Goal: Information Seeking & Learning: Learn about a topic

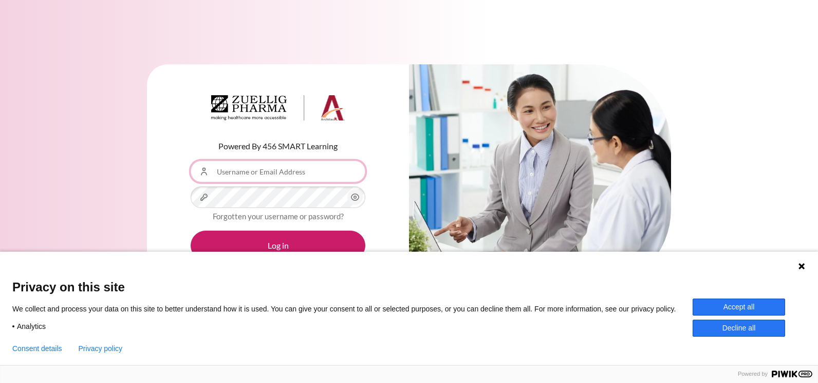
click at [287, 175] on input "Username or Email Address" at bounding box center [278, 171] width 175 height 22
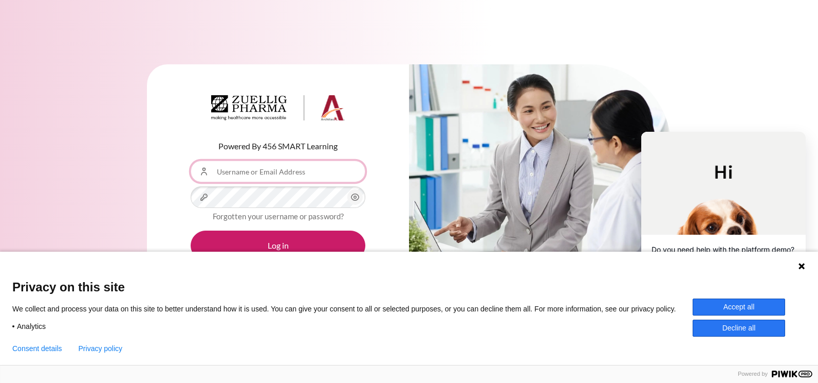
type input "[EMAIL_ADDRESS][DOMAIN_NAME]"
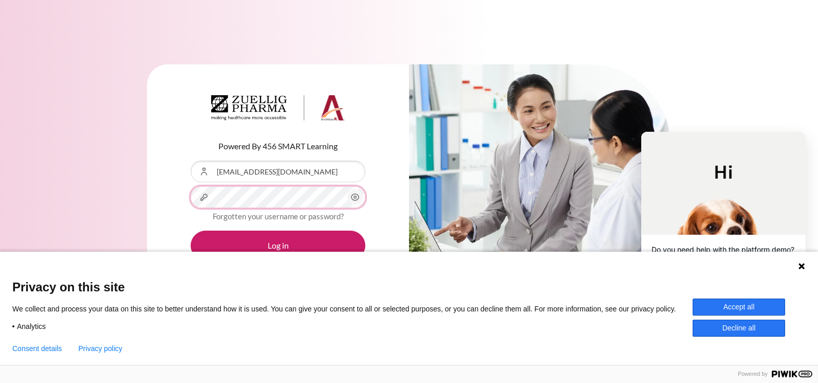
click at [191, 230] on button "Log in" at bounding box center [278, 245] width 175 height 30
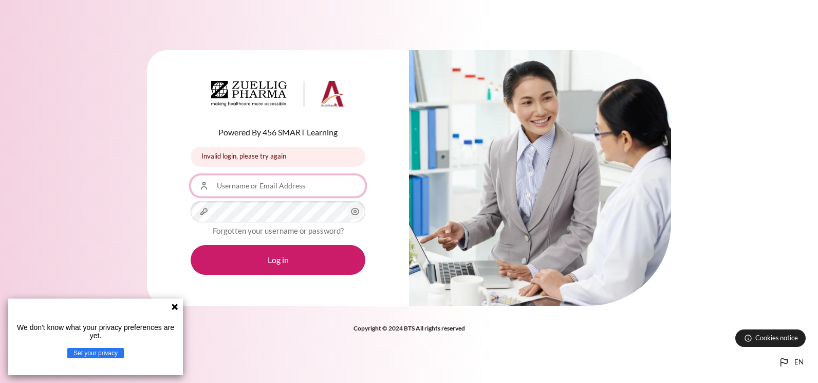
click at [251, 189] on input "Username or Email Address" at bounding box center [278, 186] width 175 height 22
type input "[EMAIL_ADDRESS][DOMAIN_NAME]"
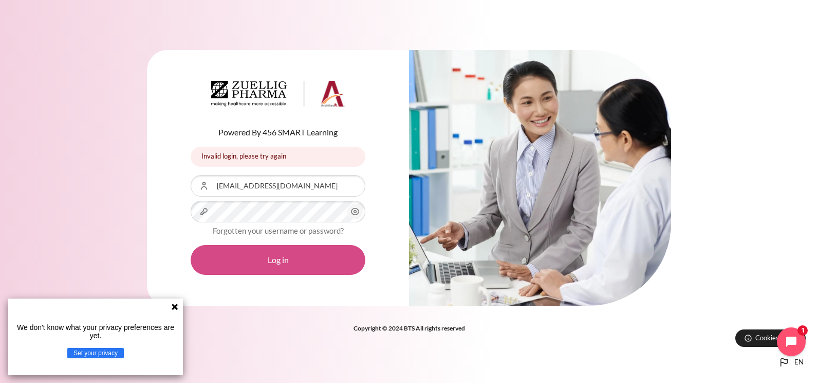
click at [305, 264] on button "Log in" at bounding box center [278, 260] width 175 height 30
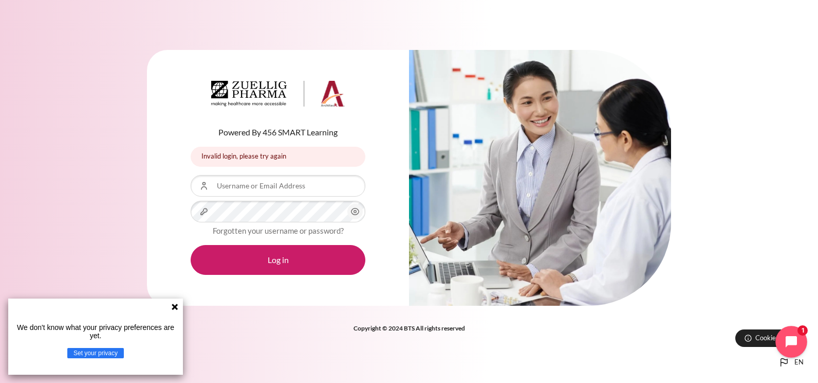
click at [796, 344] on icon "Open chat widget" at bounding box center [798, 342] width 16 height 16
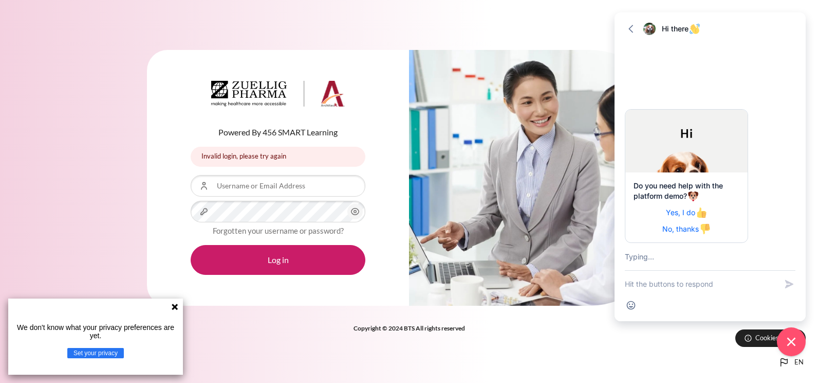
click at [653, 284] on textarea "New message" at bounding box center [701, 283] width 152 height 27
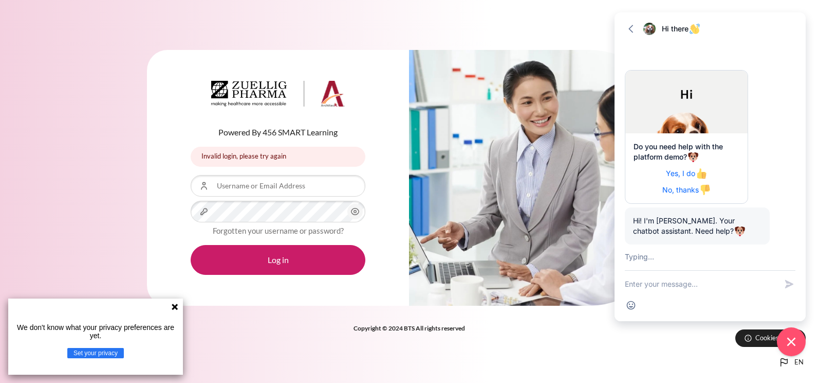
type textarea "2"
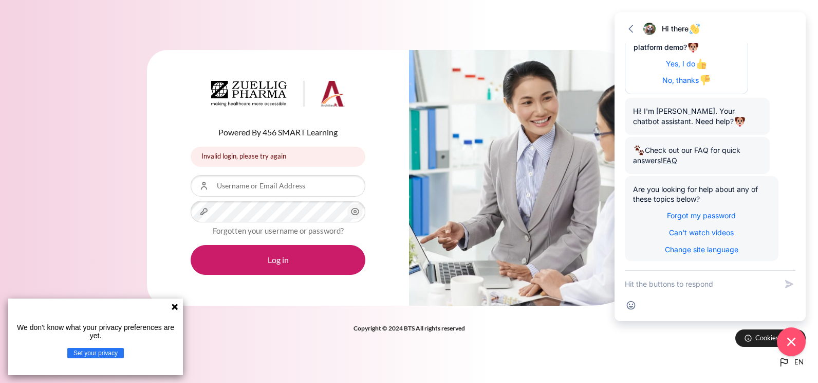
scroll to position [89, 0]
type textarea "what is my user name and password?"
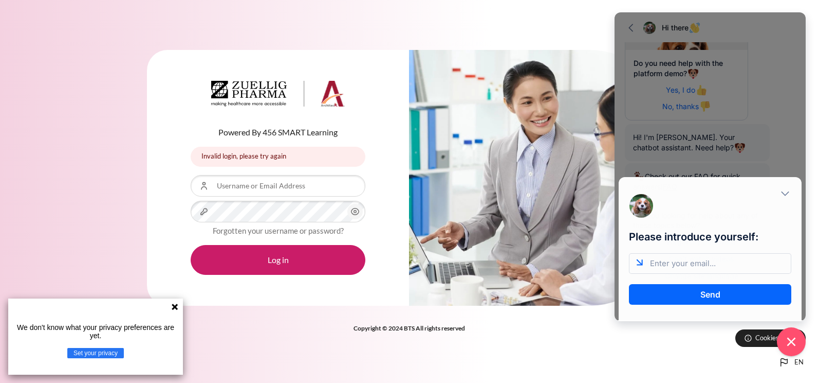
scroll to position [0, 0]
click at [700, 266] on input "email" at bounding box center [710, 263] width 162 height 21
type input "PZNKyaw@zuelligpharma.com"
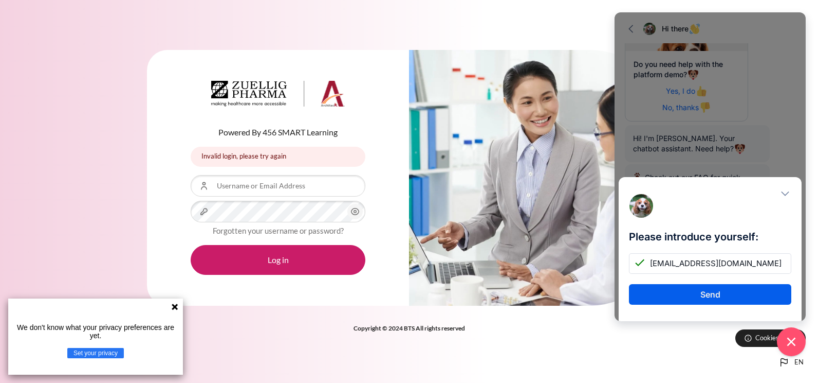
click at [714, 286] on button "Send" at bounding box center [710, 294] width 162 height 21
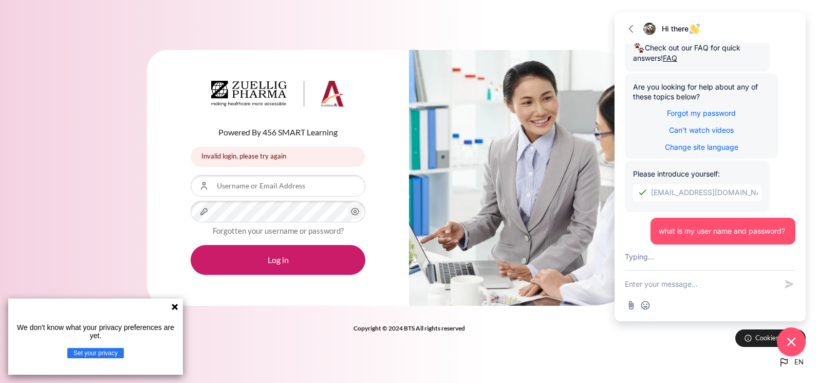
scroll to position [239, 0]
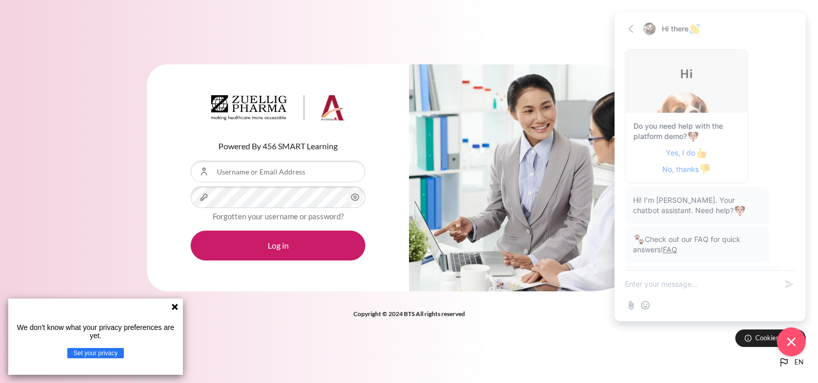
scroll to position [239, 0]
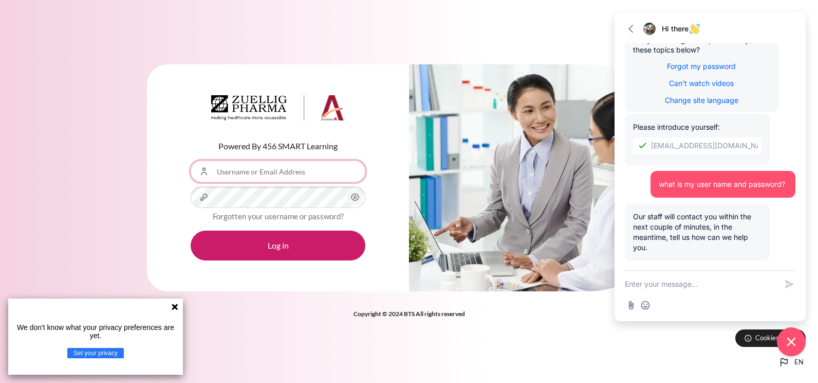
click at [240, 178] on input "Username or Email Address" at bounding box center [278, 171] width 175 height 22
type input "[EMAIL_ADDRESS][DOMAIN_NAME]"
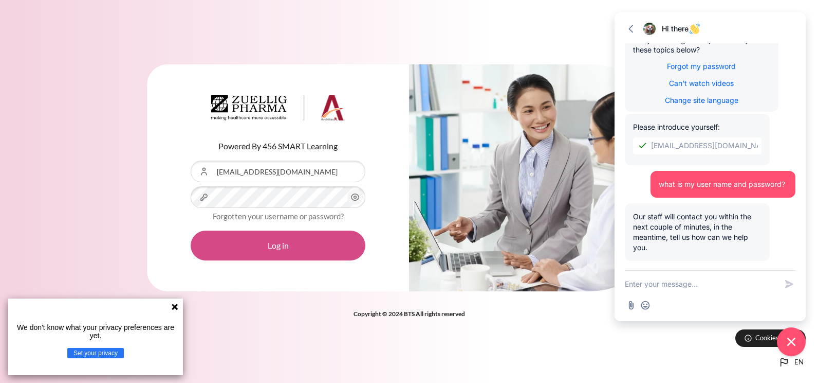
click at [261, 230] on button "Log in" at bounding box center [278, 245] width 175 height 30
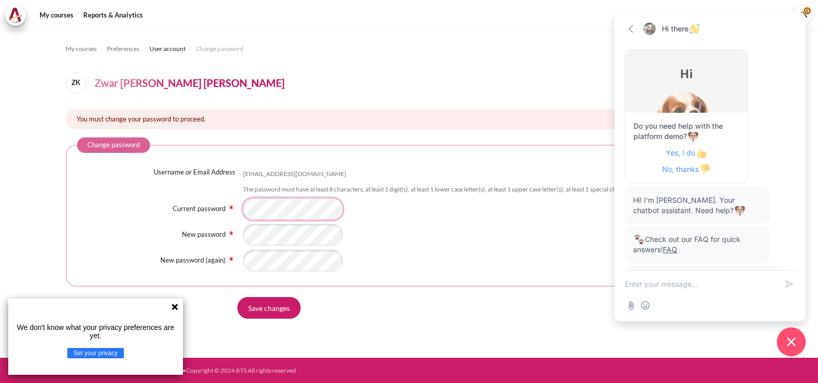
scroll to position [239, 0]
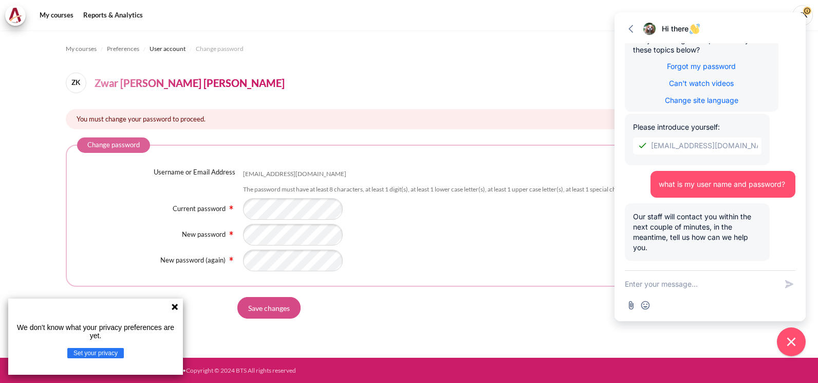
click at [266, 306] on input "Save changes" at bounding box center [269, 308] width 63 height 22
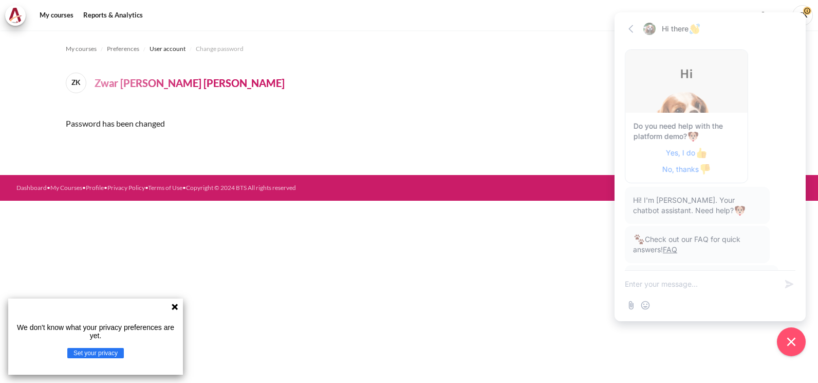
scroll to position [239, 0]
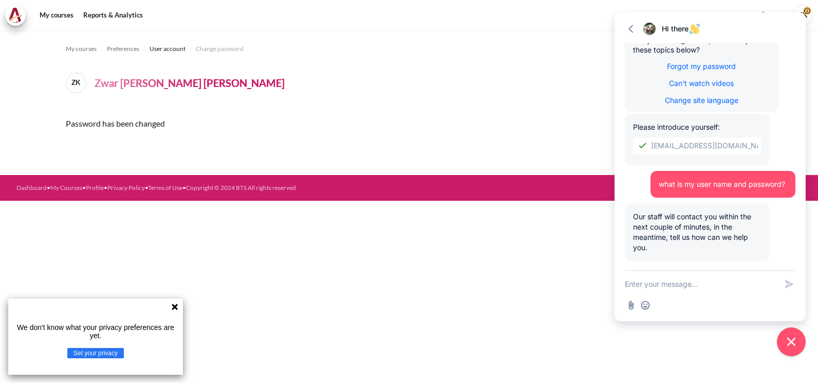
click at [667, 289] on textarea "New message" at bounding box center [701, 283] width 152 height 27
type textarea "got it"
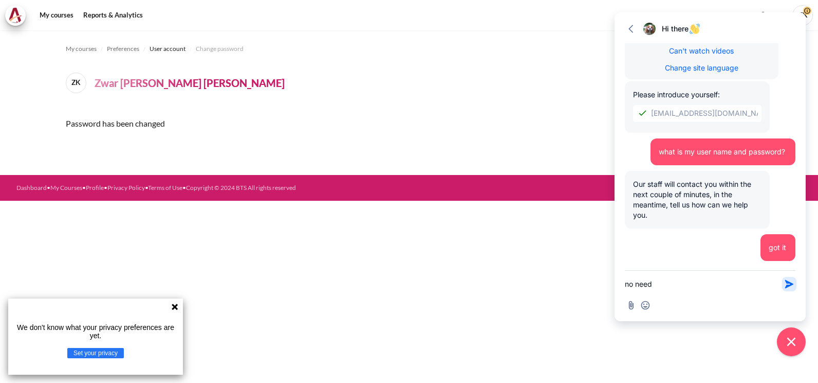
type textarea "no need"
click at [789, 285] on icon "button" at bounding box center [790, 284] width 8 height 8
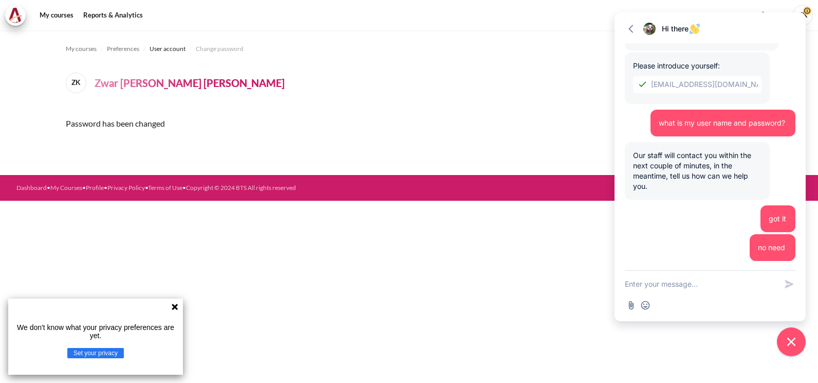
click at [416, 147] on form "Continue" at bounding box center [409, 149] width 687 height 22
click at [523, 111] on div "Password has been changed" at bounding box center [409, 123] width 687 height 29
click at [636, 27] on button "Go back" at bounding box center [631, 29] width 14 height 14
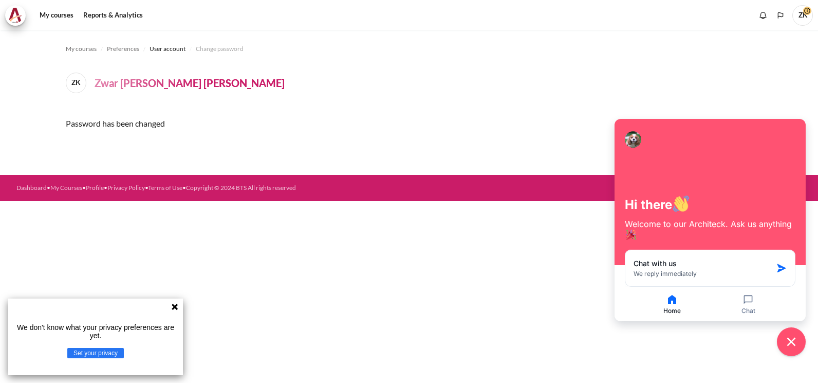
drag, startPoint x: 491, startPoint y: 77, endPoint x: 588, endPoint y: 104, distance: 100.8
click at [493, 78] on header "ZK Zwar Nyunt Phyo Kyaw" at bounding box center [409, 82] width 687 height 21
drag, startPoint x: 714, startPoint y: 75, endPoint x: 687, endPoint y: 108, distance: 43.5
click at [715, 75] on header "ZK Zwar Nyunt Phyo Kyaw" at bounding box center [409, 82] width 687 height 21
drag, startPoint x: 670, startPoint y: 139, endPoint x: 773, endPoint y: 102, distance: 109.8
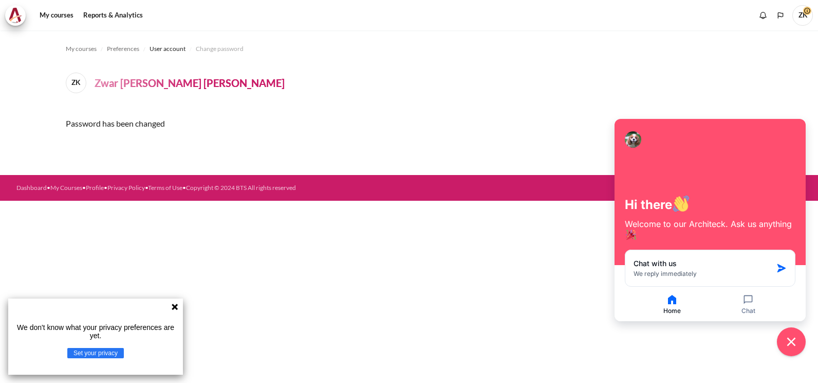
click at [773, 102] on body "Skip to main content My courses" at bounding box center [409, 191] width 818 height 383
click at [790, 340] on icon "Close chat widget" at bounding box center [792, 342] width 16 height 16
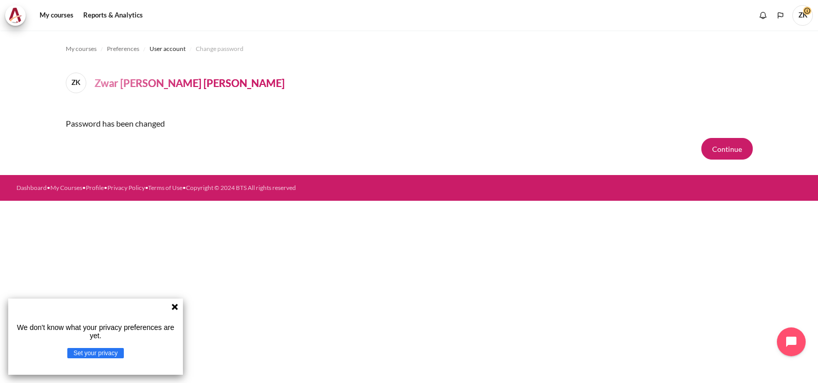
click at [428, 92] on header "ZK Zwar Nyunt Phyo Kyaw" at bounding box center [409, 82] width 687 height 21
click at [730, 148] on button "Continue" at bounding box center [727, 149] width 51 height 22
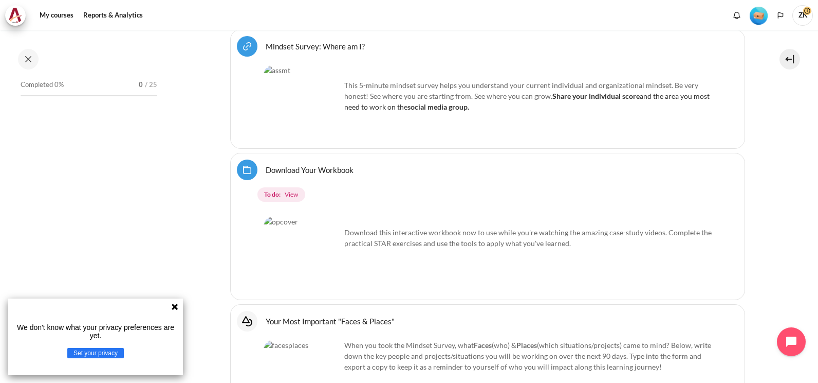
scroll to position [646, 0]
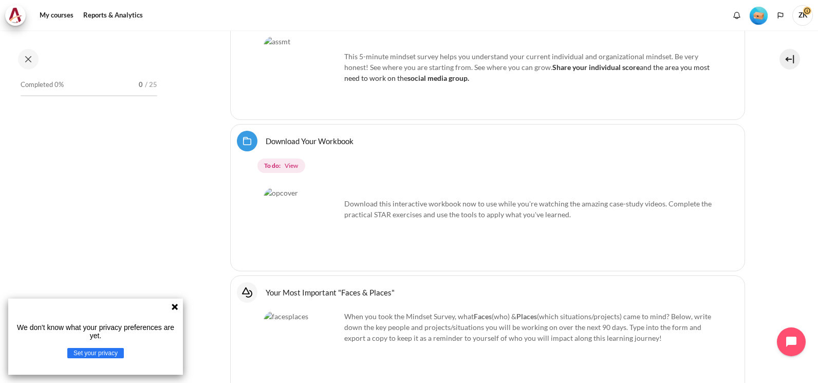
drag, startPoint x: 177, startPoint y: 306, endPoint x: 178, endPoint y: 300, distance: 6.4
click at [178, 306] on icon at bounding box center [175, 306] width 8 height 8
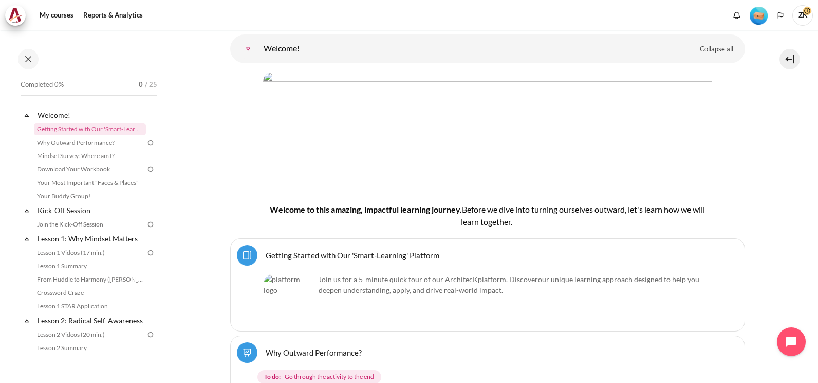
scroll to position [0, 0]
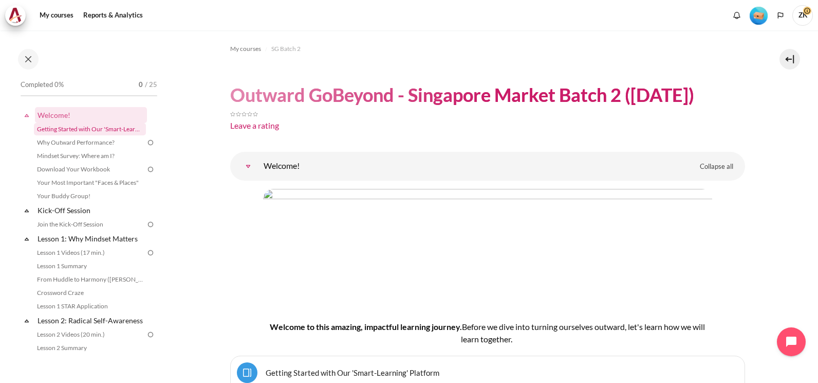
click at [93, 129] on link "Getting Started with Our 'Smart-Learning' Platform" at bounding box center [90, 129] width 112 height 12
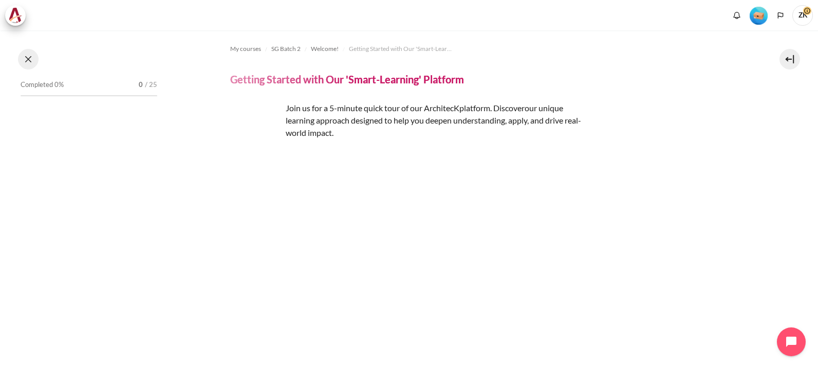
click at [30, 52] on button at bounding box center [28, 59] width 21 height 21
click at [29, 61] on button at bounding box center [28, 59] width 21 height 21
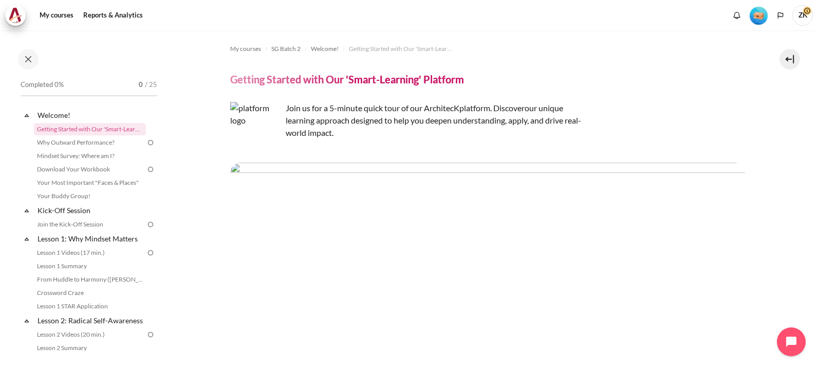
click at [444, 213] on img "Content" at bounding box center [487, 202] width 515 height 81
click at [500, 185] on img "Content" at bounding box center [487, 202] width 515 height 81
click at [89, 142] on link "Why Outward Performance?" at bounding box center [90, 142] width 112 height 12
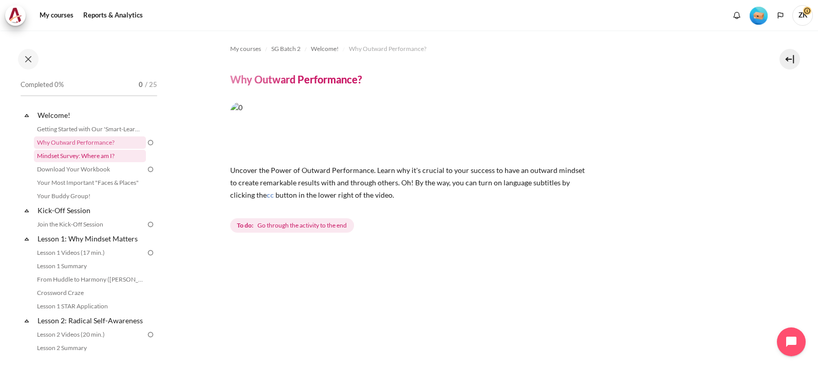
click at [64, 156] on link "Mindset Survey: Where am I?" at bounding box center [90, 156] width 112 height 12
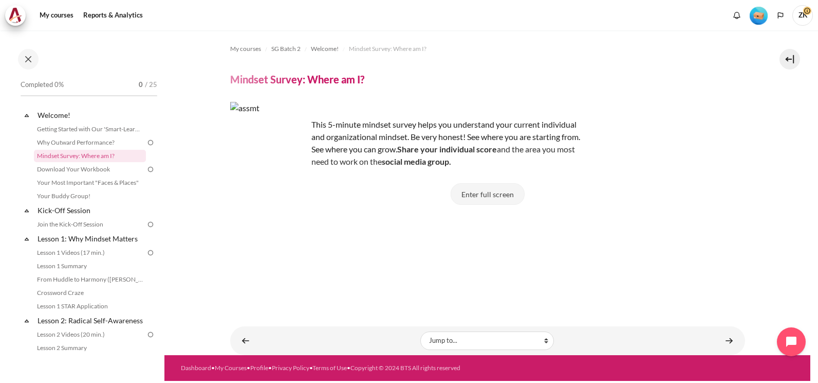
click at [482, 195] on button "Enter full screen" at bounding box center [488, 194] width 74 height 22
click at [481, 200] on button "Enter full screen" at bounding box center [488, 194] width 74 height 22
click at [478, 200] on button "Enter full screen" at bounding box center [488, 194] width 74 height 22
click at [79, 165] on link "Download Your Workbook" at bounding box center [90, 169] width 112 height 12
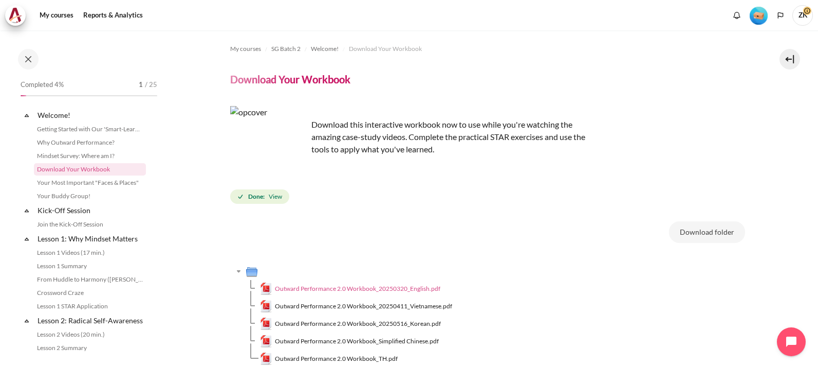
click at [413, 289] on span "Outward Performance 2.0 Workbook_20250320_English.pdf" at bounding box center [358, 288] width 166 height 9
click at [69, 185] on link "Your Most Important "Faces & Places"" at bounding box center [90, 182] width 112 height 12
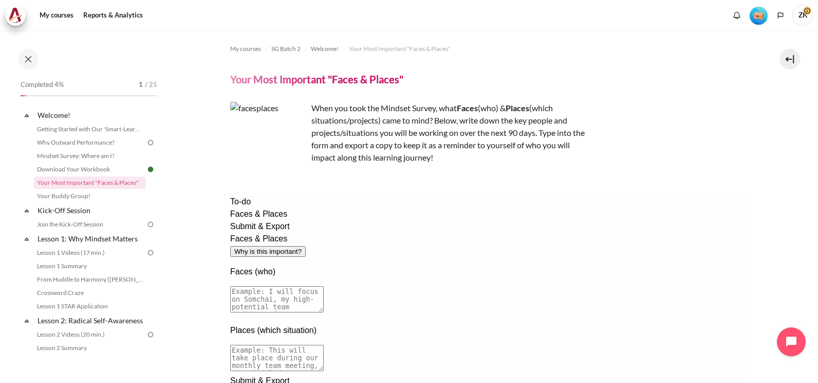
drag, startPoint x: 408, startPoint y: 252, endPoint x: 549, endPoint y: 249, distance: 140.4
click at [323, 286] on textarea at bounding box center [277, 299] width 94 height 26
drag, startPoint x: 608, startPoint y: 258, endPoint x: 498, endPoint y: 256, distance: 109.5
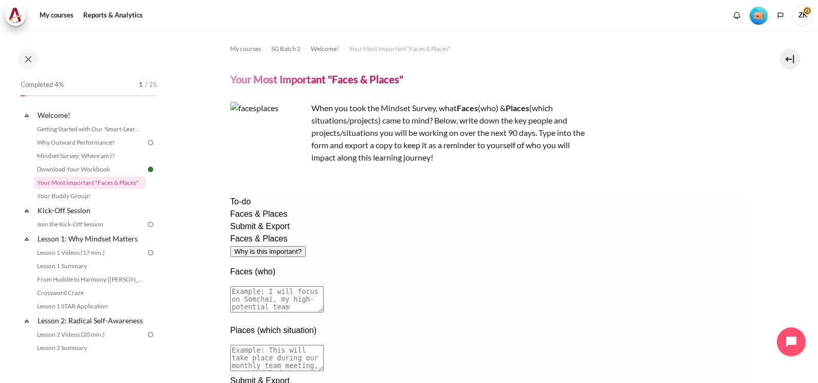
click at [323, 286] on textarea at bounding box center [277, 299] width 94 height 26
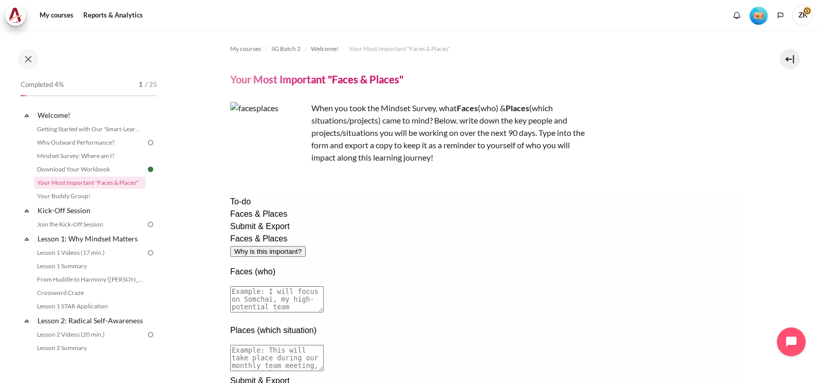
click at [323, 344] on textarea at bounding box center [277, 357] width 94 height 26
click at [323, 286] on textarea at bounding box center [277, 299] width 94 height 26
click at [90, 130] on link "Getting Started with Our 'Smart-Learning' Platform" at bounding box center [90, 129] width 112 height 12
